Goal: Task Accomplishment & Management: Manage account settings

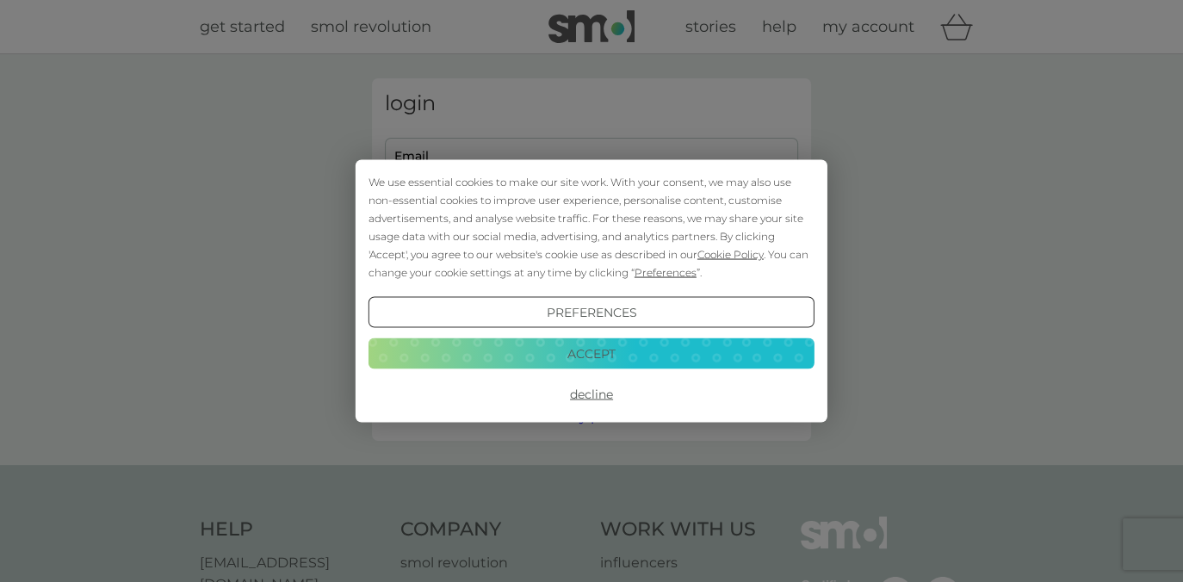
type input "[EMAIL_ADDRESS][DOMAIN_NAME]"
click at [591, 386] on button "Decline" at bounding box center [592, 394] width 446 height 31
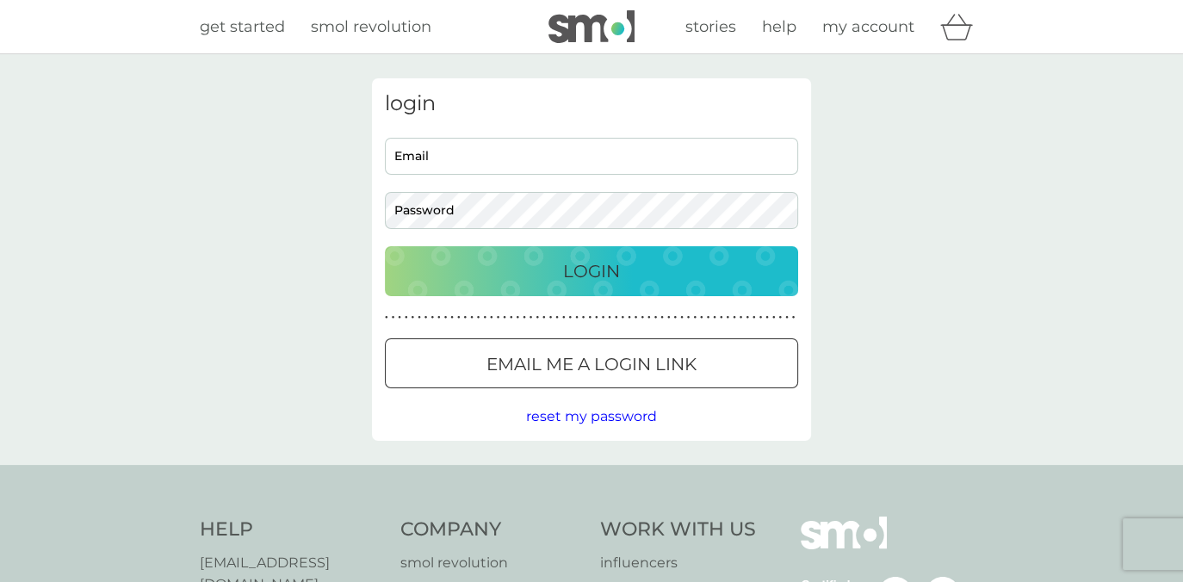
type input "peterlukebradford@gmail.com"
click at [604, 277] on p "Login" at bounding box center [591, 271] width 57 height 28
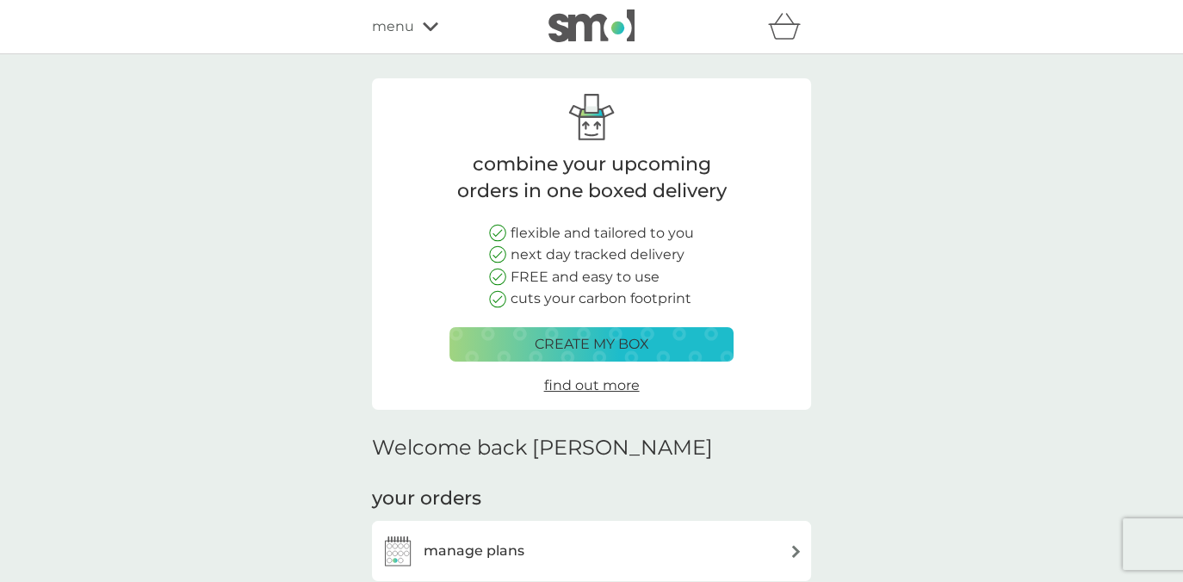
click at [754, 546] on div "manage plans" at bounding box center [592, 551] width 422 height 34
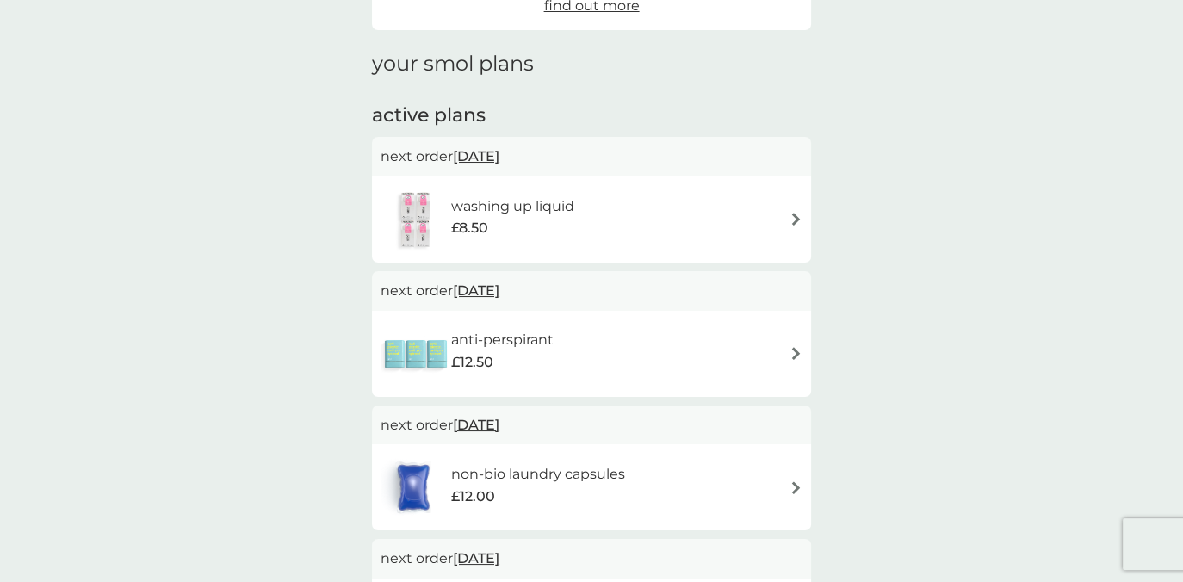
scroll to position [201, 0]
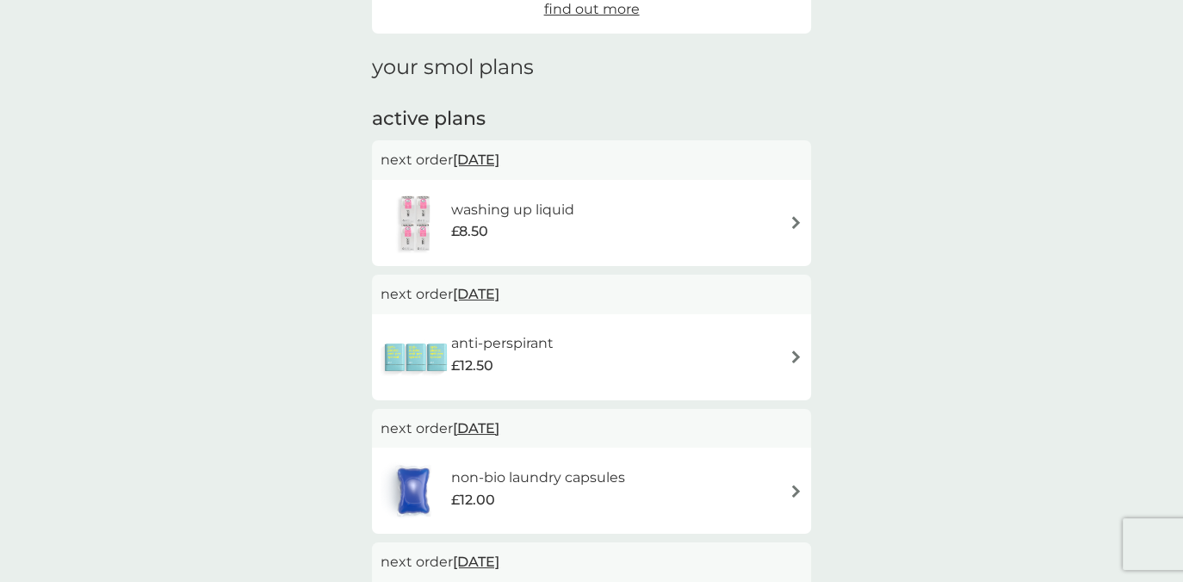
click at [793, 229] on div "washing up liquid £8.50" at bounding box center [592, 223] width 422 height 60
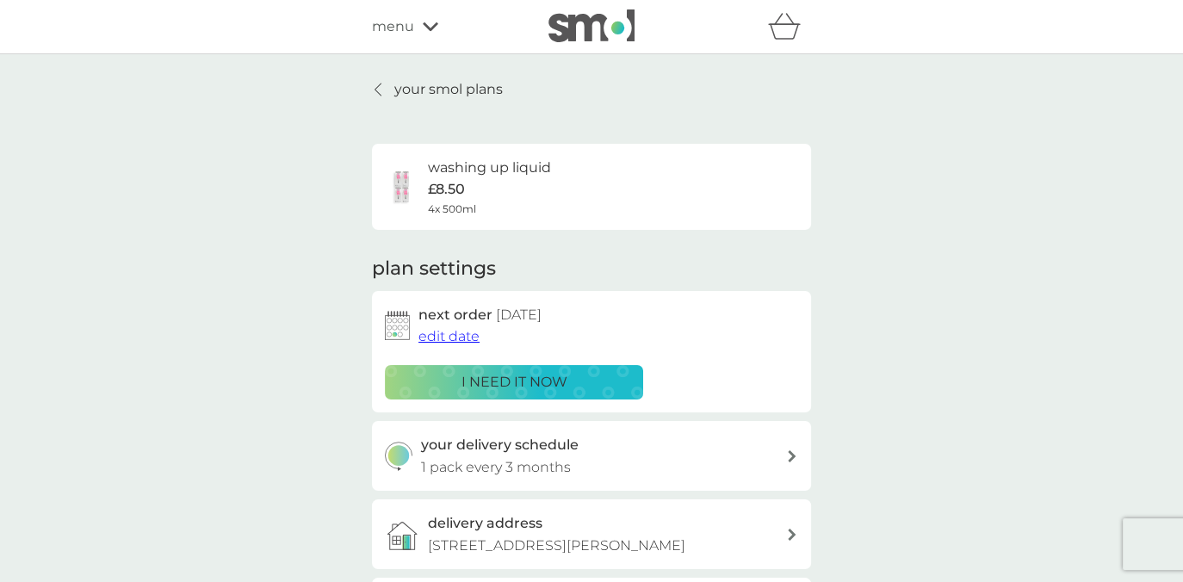
click at [428, 338] on span "edit date" at bounding box center [448, 336] width 61 height 16
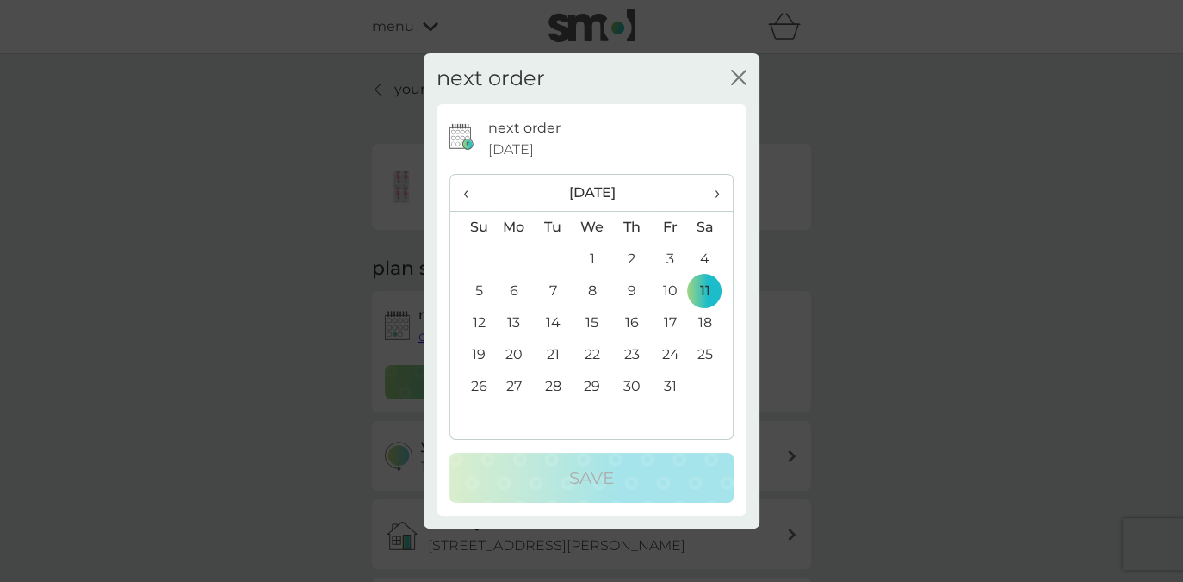
click at [742, 74] on icon "close" at bounding box center [742, 78] width 7 height 14
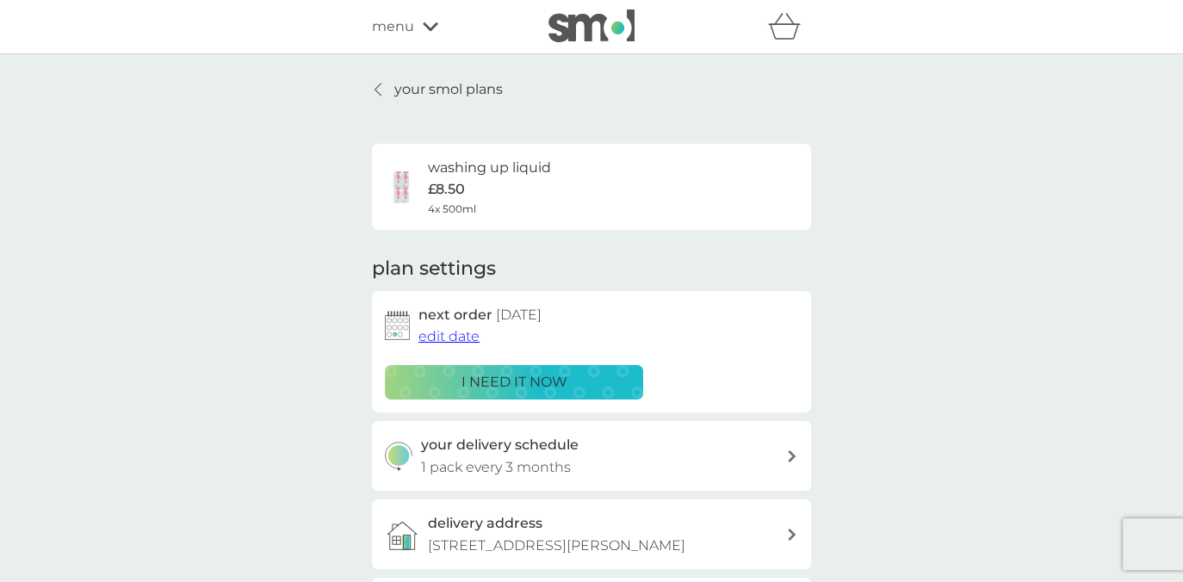
click at [465, 335] on span "edit date" at bounding box center [448, 336] width 61 height 16
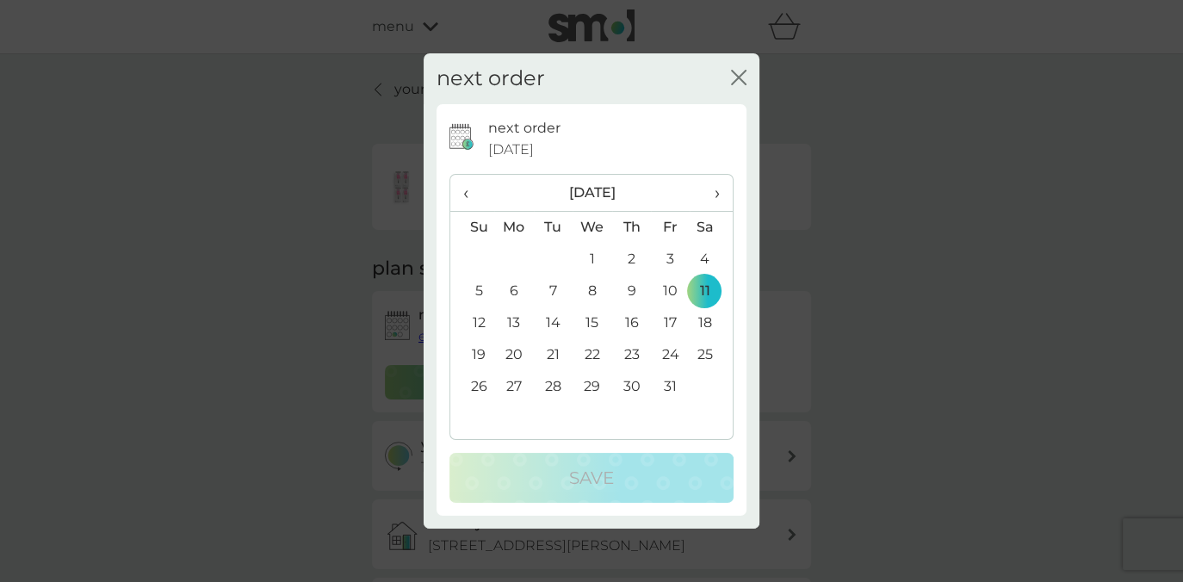
click at [720, 194] on span "›" at bounding box center [711, 193] width 17 height 36
click at [554, 317] on td "11" at bounding box center [553, 323] width 39 height 32
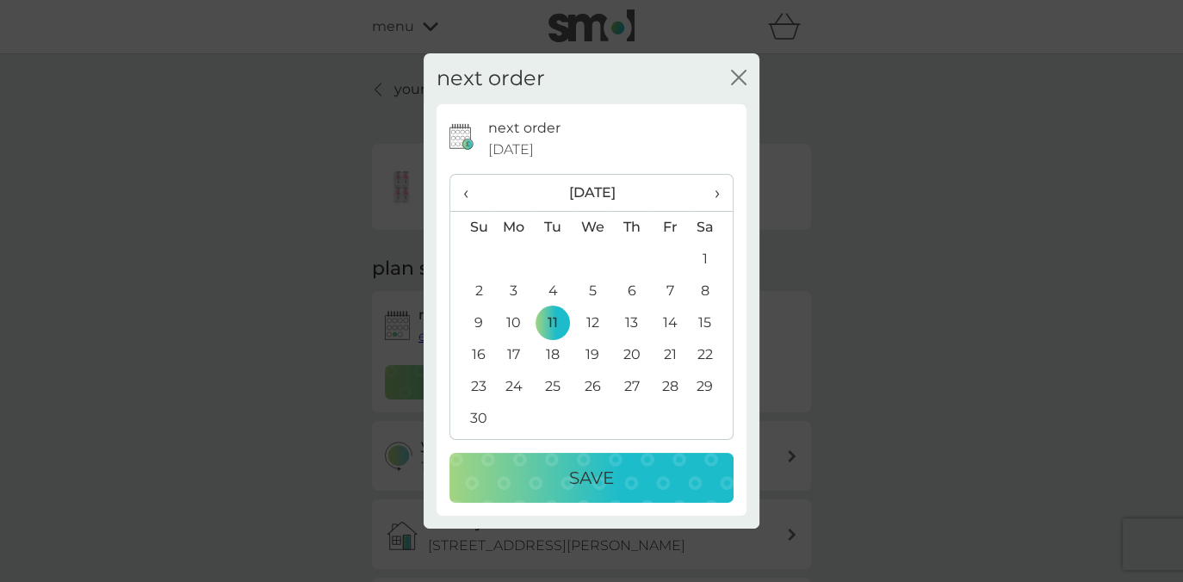
click at [591, 456] on button "Save" at bounding box center [591, 478] width 284 height 50
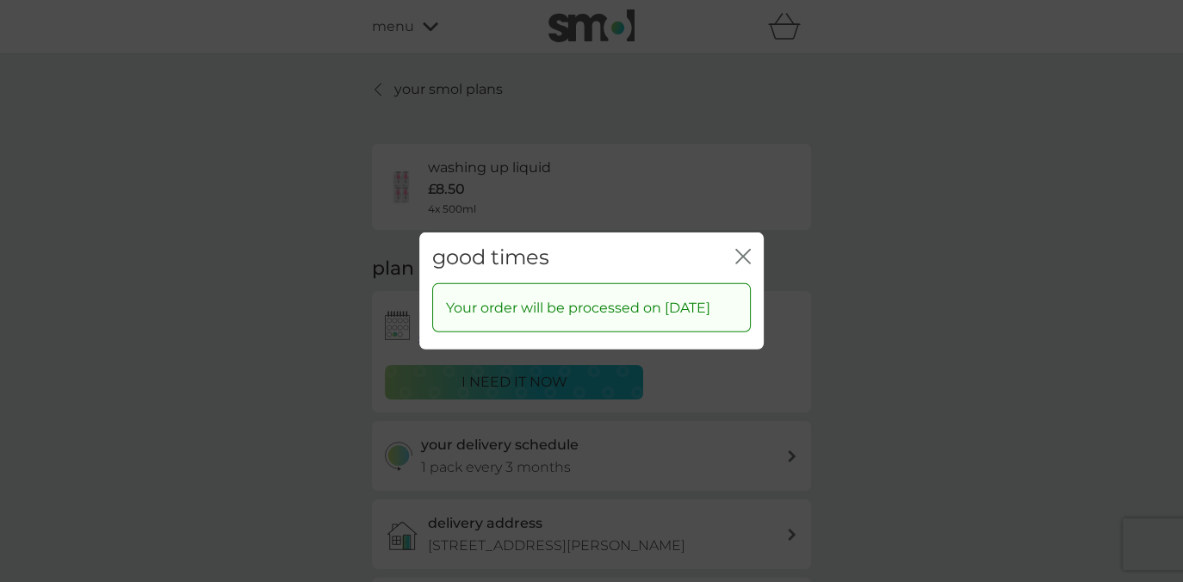
click at [743, 249] on icon "close" at bounding box center [742, 256] width 15 height 15
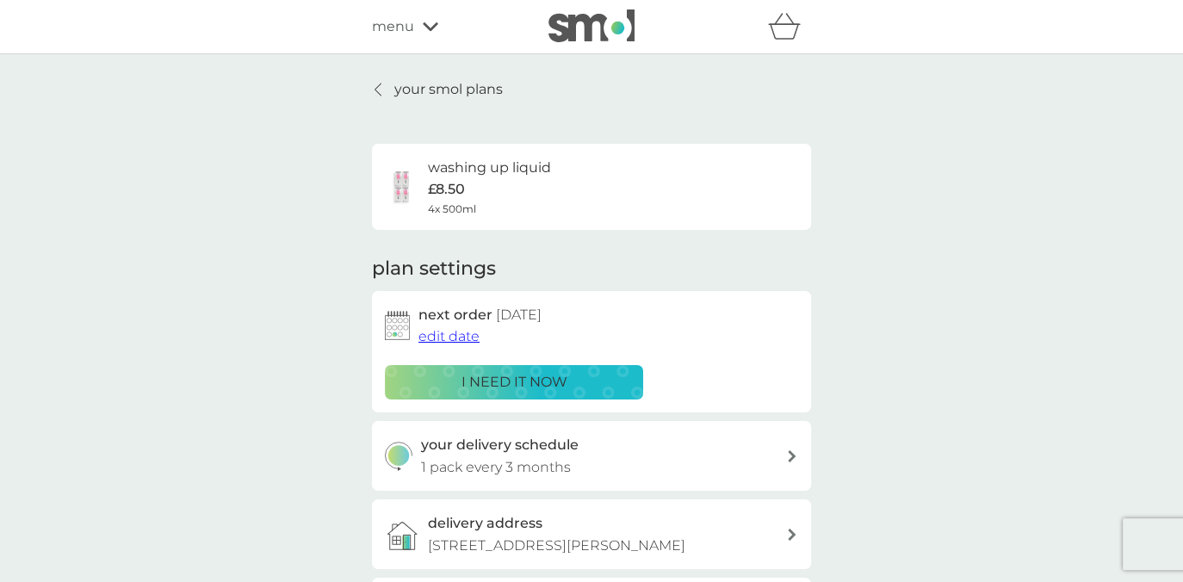
click at [449, 95] on p "your smol plans" at bounding box center [448, 89] width 108 height 22
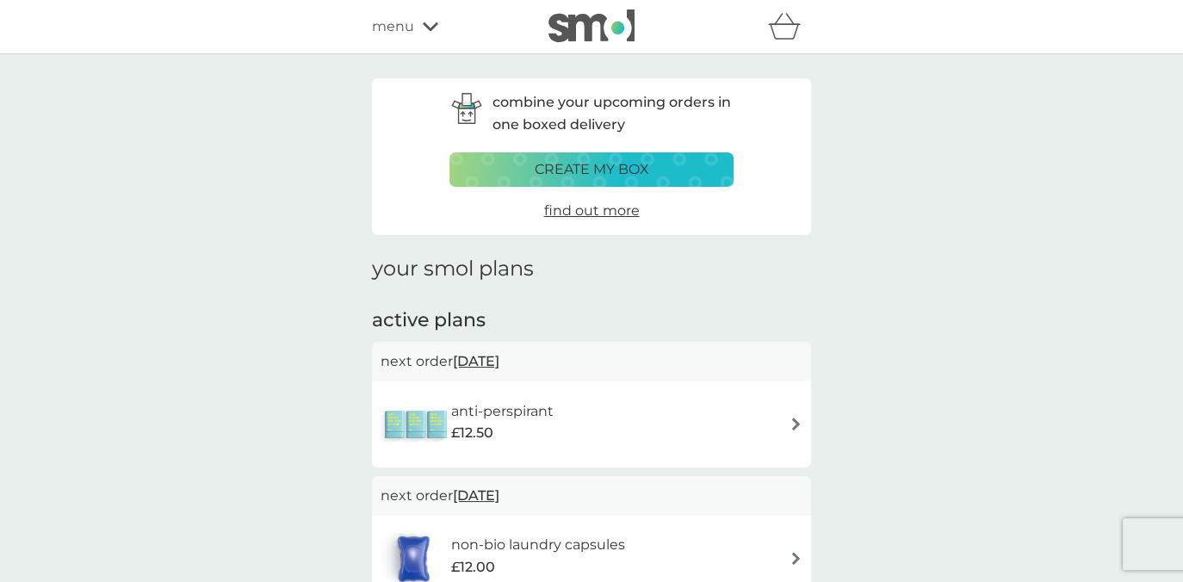
click at [405, 25] on span "menu" at bounding box center [393, 26] width 42 height 22
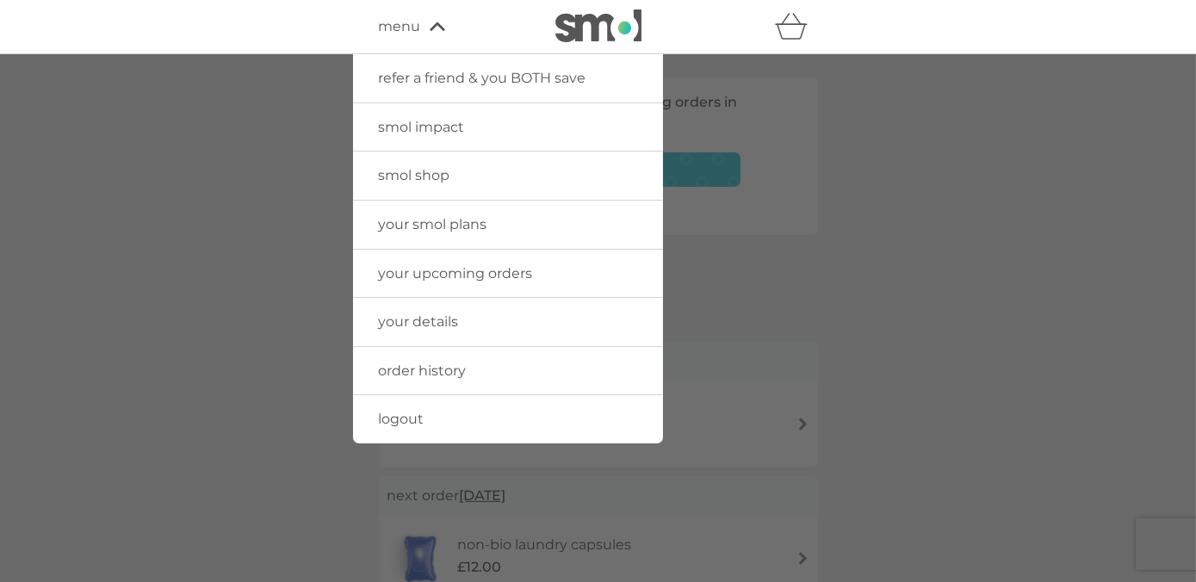
click at [385, 414] on span "logout" at bounding box center [402, 419] width 46 height 16
